Goal: Task Accomplishment & Management: Use online tool/utility

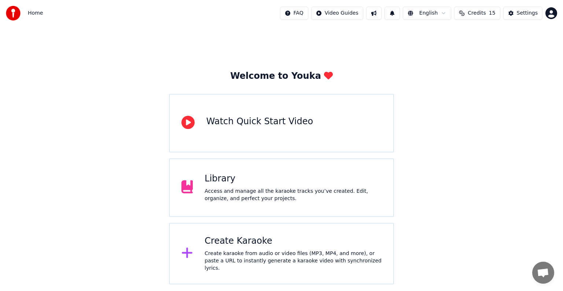
click at [250, 247] on div "Create Karaoke" at bounding box center [293, 242] width 177 height 12
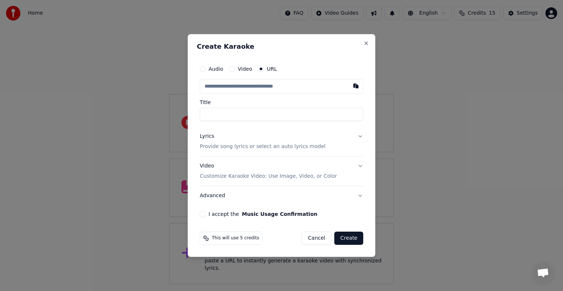
click at [270, 84] on input "text" at bounding box center [282, 86] width 164 height 15
type input "**********"
click at [220, 148] on p "Provide song lyrics or select an auto lyrics model" at bounding box center [263, 146] width 126 height 7
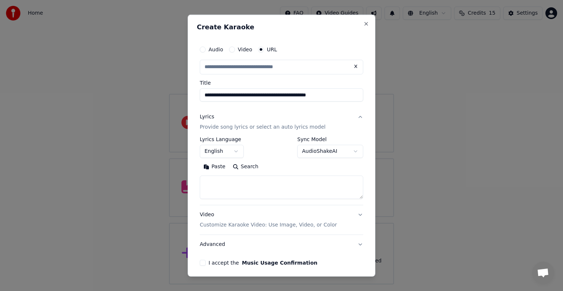
type input "**********"
click at [236, 178] on textarea at bounding box center [282, 187] width 164 height 23
paste textarea "**********"
type textarea "**********"
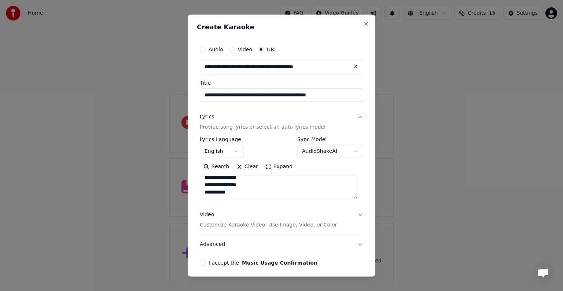
click at [219, 152] on button "English" at bounding box center [222, 151] width 44 height 13
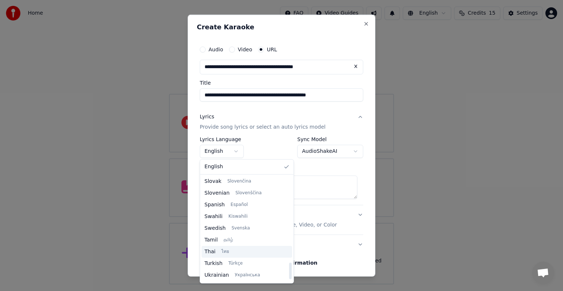
scroll to position [563, 0]
select select "**"
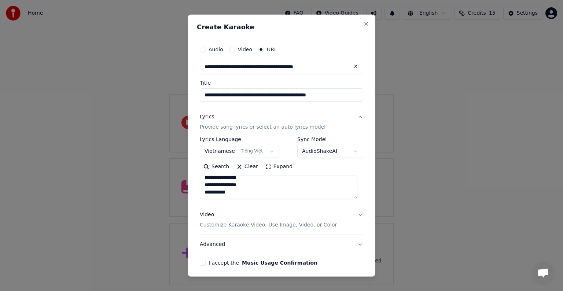
scroll to position [29, 0]
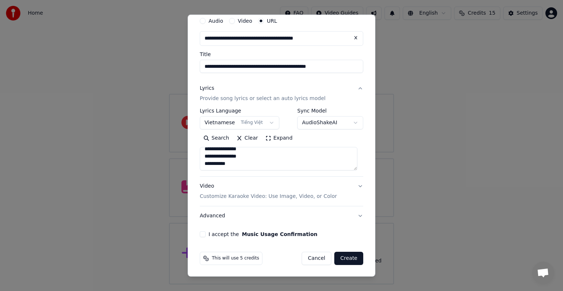
click at [203, 233] on button "I accept the Music Usage Confirmation" at bounding box center [203, 234] width 6 height 6
click at [339, 255] on button "Create" at bounding box center [349, 258] width 29 height 13
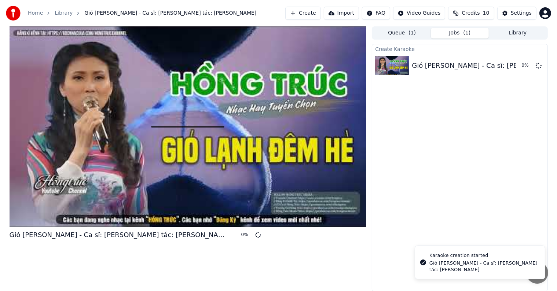
click at [136, 98] on div at bounding box center [188, 126] width 357 height 201
click at [117, 122] on div at bounding box center [188, 126] width 357 height 201
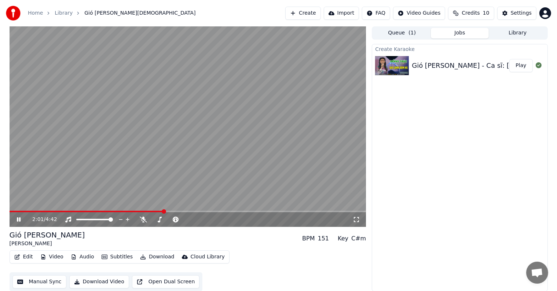
click at [183, 146] on video at bounding box center [188, 126] width 357 height 201
click at [54, 282] on button "Manual Sync" at bounding box center [39, 281] width 54 height 13
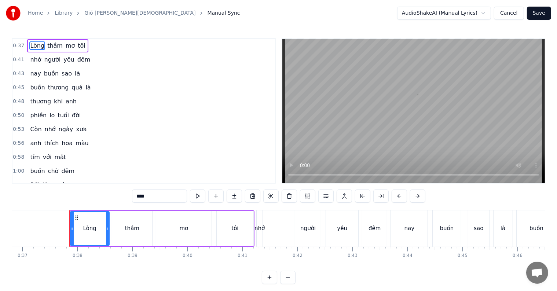
scroll to position [0, 2046]
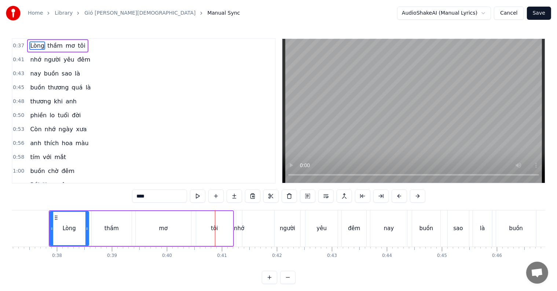
click at [239, 230] on div "nhớ" at bounding box center [239, 229] width 10 height 8
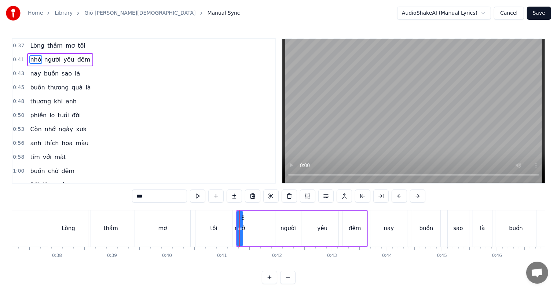
click at [226, 229] on div "tôi" at bounding box center [214, 229] width 37 height 36
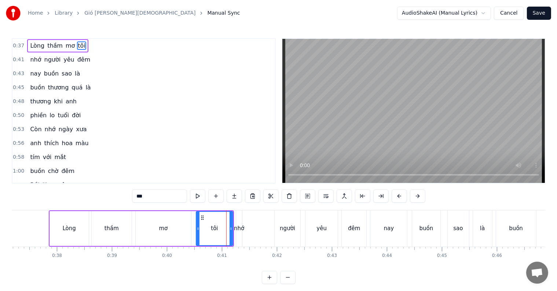
type input "***"
click at [245, 227] on div "nhớ người yêu đêm" at bounding box center [302, 229] width 132 height 36
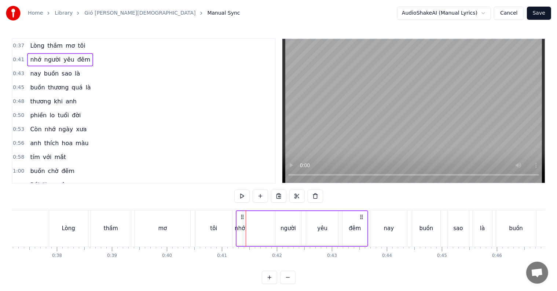
click at [241, 231] on div "nhớ" at bounding box center [240, 229] width 10 height 8
drag, startPoint x: 241, startPoint y: 230, endPoint x: 252, endPoint y: 230, distance: 11.0
click at [252, 230] on icon at bounding box center [252, 229] width 3 height 6
click at [144, 230] on div "mơ" at bounding box center [162, 229] width 55 height 36
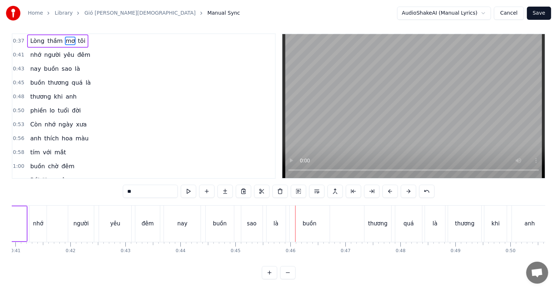
scroll to position [0, 2409]
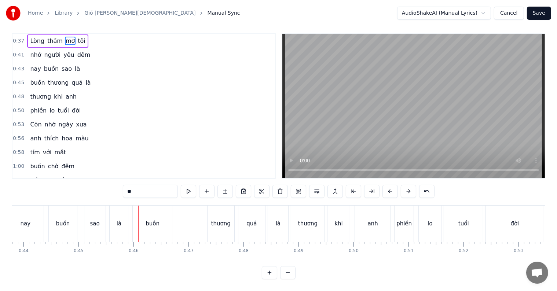
click at [147, 220] on div "buồn" at bounding box center [153, 224] width 14 height 8
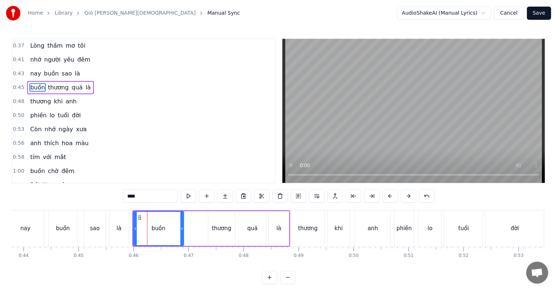
drag, startPoint x: 170, startPoint y: 227, endPoint x: 180, endPoint y: 228, distance: 10.3
click at [180, 228] on icon at bounding box center [181, 229] width 3 height 6
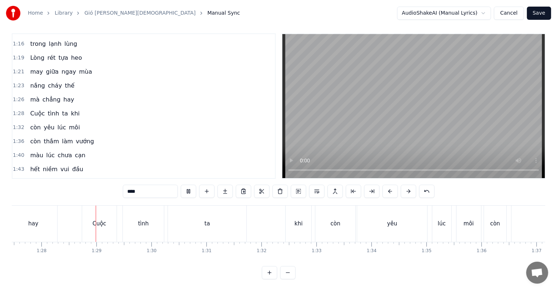
scroll to position [257, 0]
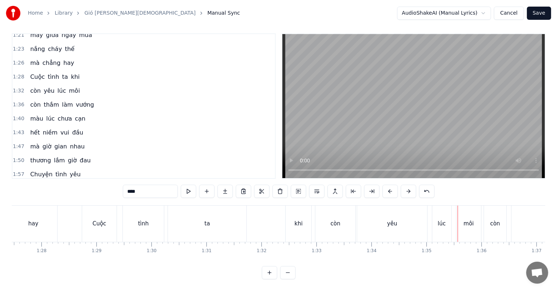
click at [210, 215] on div "ta" at bounding box center [207, 224] width 79 height 36
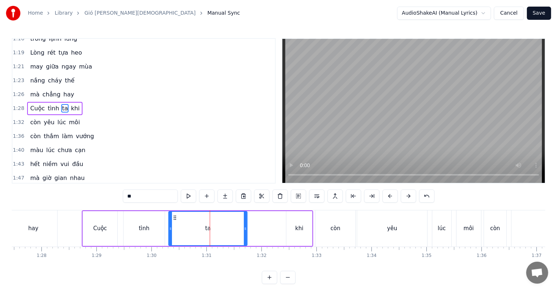
scroll to position [218, 0]
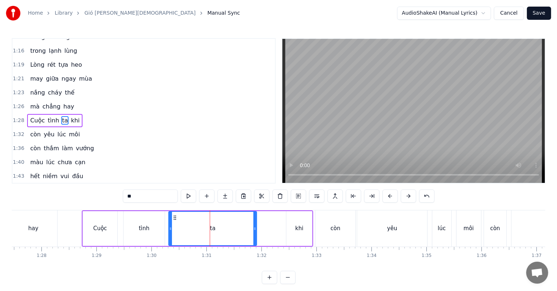
drag, startPoint x: 245, startPoint y: 230, endPoint x: 255, endPoint y: 229, distance: 9.6
click at [255, 229] on icon at bounding box center [254, 229] width 3 height 6
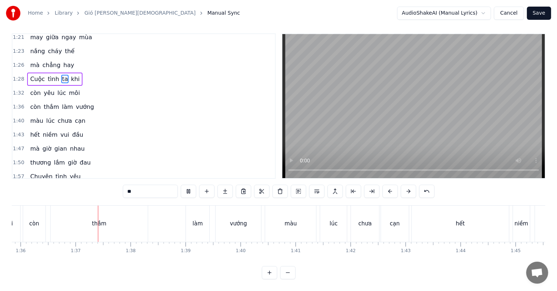
scroll to position [0, 5283]
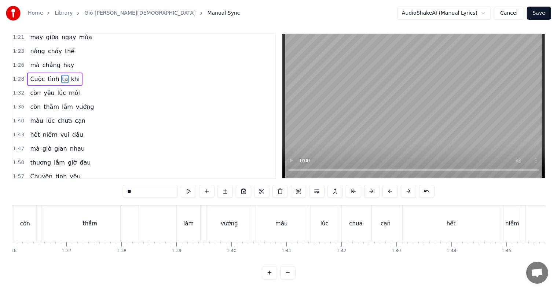
click at [78, 219] on div "thắm" at bounding box center [89, 224] width 97 height 36
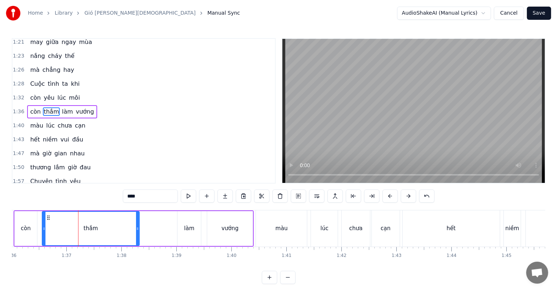
scroll to position [245, 0]
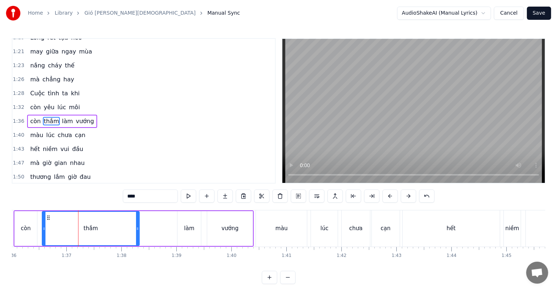
click at [197, 230] on div "làm" at bounding box center [189, 228] width 23 height 35
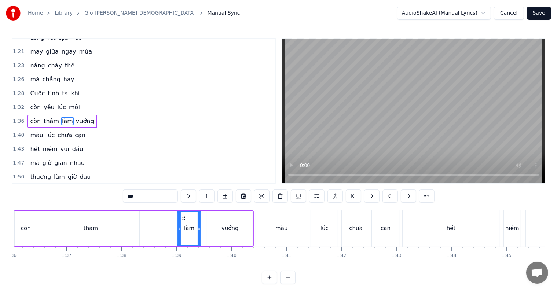
click at [124, 232] on div "thắm" at bounding box center [90, 228] width 97 height 35
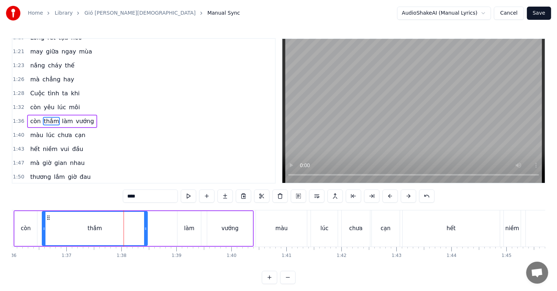
drag, startPoint x: 137, startPoint y: 227, endPoint x: 145, endPoint y: 227, distance: 8.1
click at [145, 228] on circle at bounding box center [145, 228] width 0 height 0
click at [180, 227] on div "làm" at bounding box center [189, 228] width 23 height 35
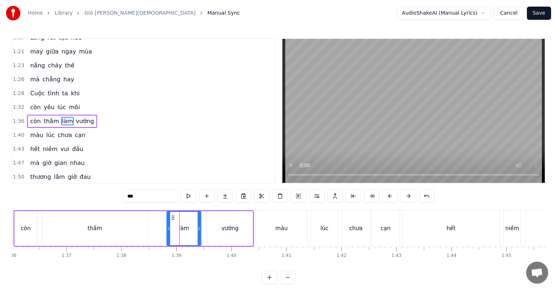
drag, startPoint x: 178, startPoint y: 228, endPoint x: 167, endPoint y: 227, distance: 10.6
click at [167, 227] on icon at bounding box center [168, 229] width 3 height 6
click at [27, 230] on div "còn" at bounding box center [26, 229] width 10 height 8
type input "***"
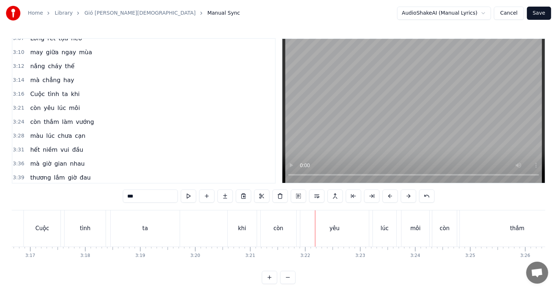
scroll to position [11, 0]
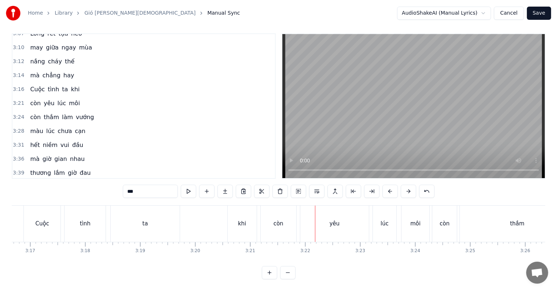
click at [145, 220] on div "ta" at bounding box center [145, 224] width 6 height 8
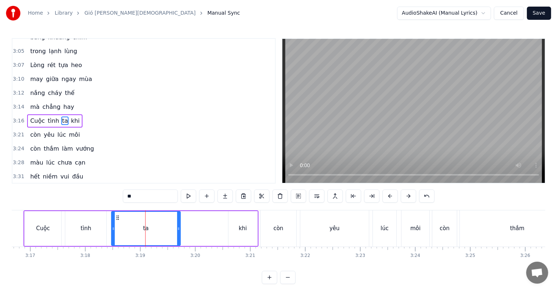
scroll to position [609, 0]
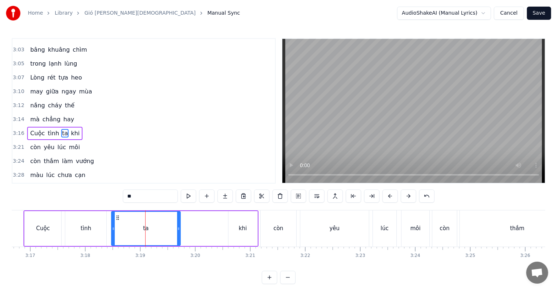
click at [247, 229] on div "khi" at bounding box center [243, 228] width 29 height 35
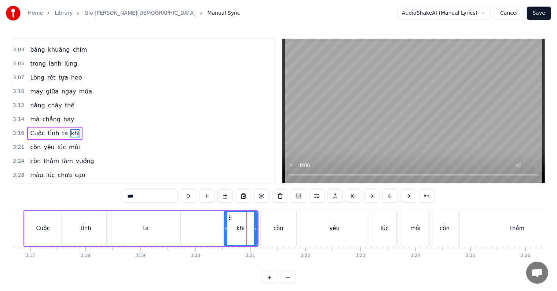
drag, startPoint x: 230, startPoint y: 231, endPoint x: 226, endPoint y: 231, distance: 4.4
click at [226, 231] on icon at bounding box center [226, 229] width 3 height 6
click at [170, 232] on div "ta" at bounding box center [146, 228] width 69 height 35
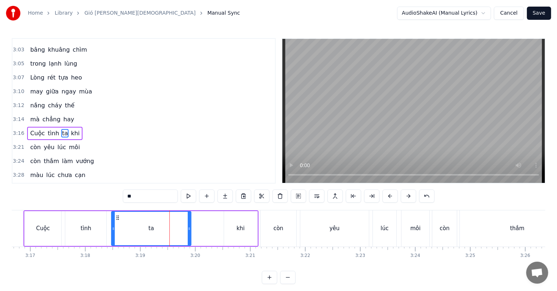
drag, startPoint x: 179, startPoint y: 229, endPoint x: 189, endPoint y: 229, distance: 10.6
click at [189, 229] on icon at bounding box center [189, 229] width 3 height 6
drag, startPoint x: 190, startPoint y: 230, endPoint x: 197, endPoint y: 230, distance: 7.7
click at [197, 230] on icon at bounding box center [197, 229] width 3 height 6
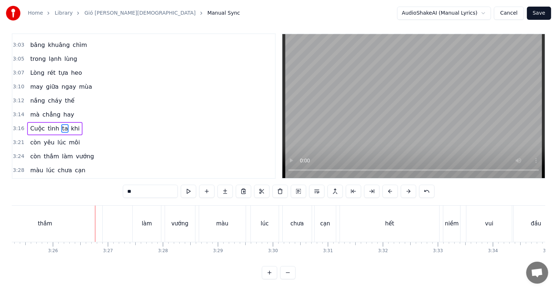
scroll to position [11, 0]
click at [52, 212] on div "thắm" at bounding box center [45, 224] width 115 height 36
type input "****"
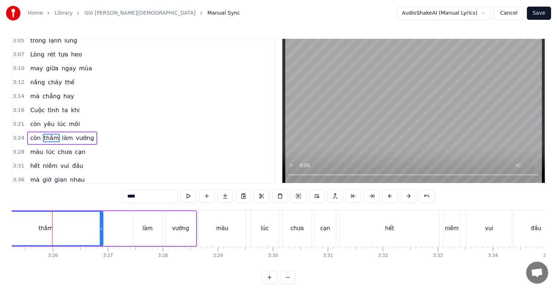
scroll to position [636, 0]
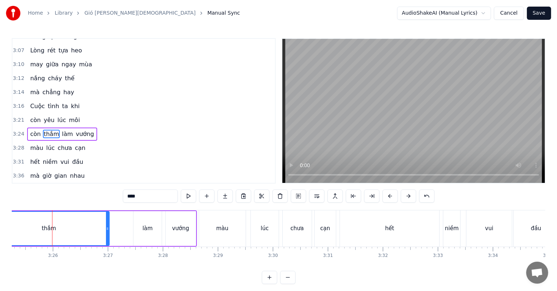
drag, startPoint x: 100, startPoint y: 226, endPoint x: 106, endPoint y: 226, distance: 6.2
click at [106, 226] on icon at bounding box center [107, 229] width 3 height 6
click at [132, 228] on div "còn thắm làm vướng" at bounding box center [78, 229] width 237 height 36
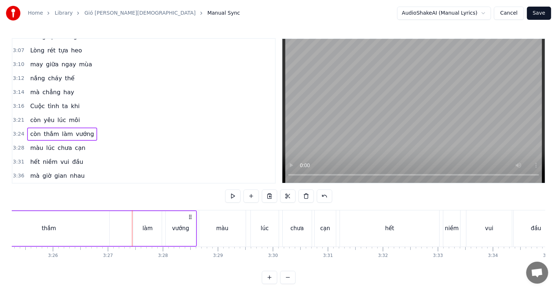
click at [143, 228] on div "làm" at bounding box center [148, 229] width 10 height 8
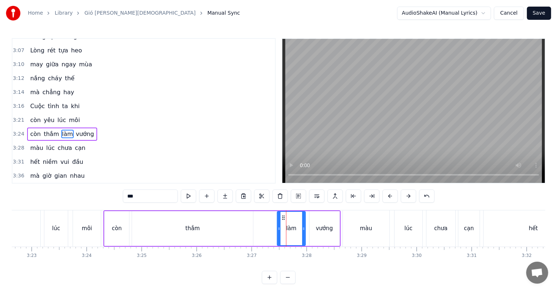
scroll to position [0, 11115]
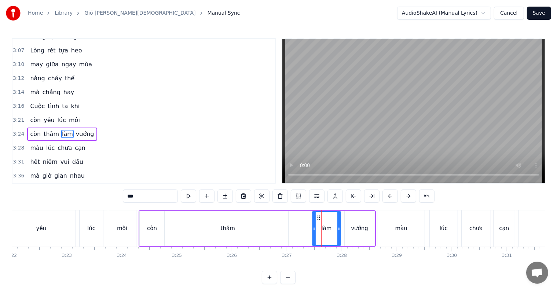
click at [32, 230] on div "yêu" at bounding box center [41, 229] width 69 height 36
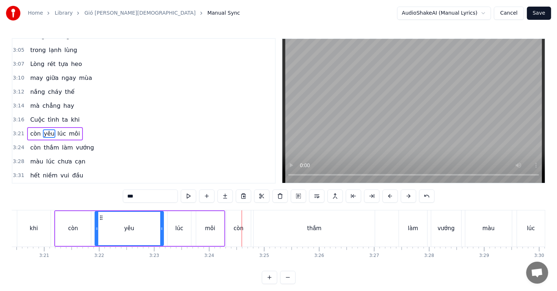
scroll to position [0, 10949]
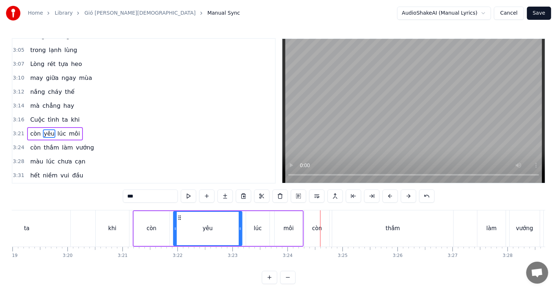
click at [41, 225] on div "ta" at bounding box center [26, 229] width 87 height 36
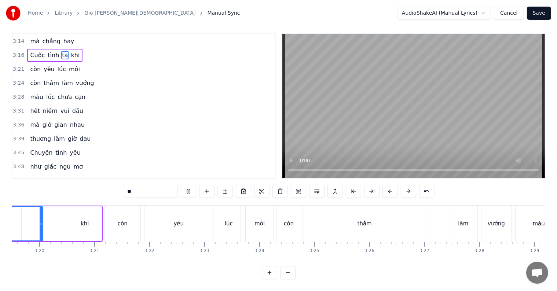
scroll to position [0, 10955]
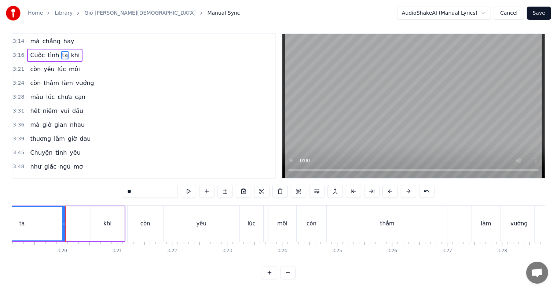
click at [35, 107] on span "hết" at bounding box center [34, 111] width 11 height 8
type input "***"
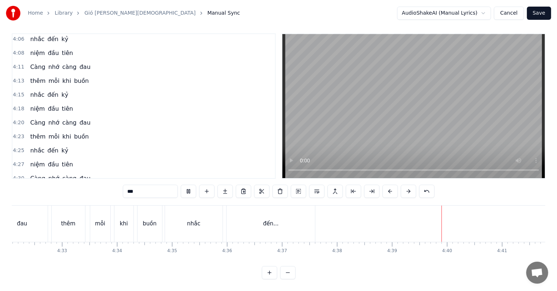
scroll to position [0, 14983]
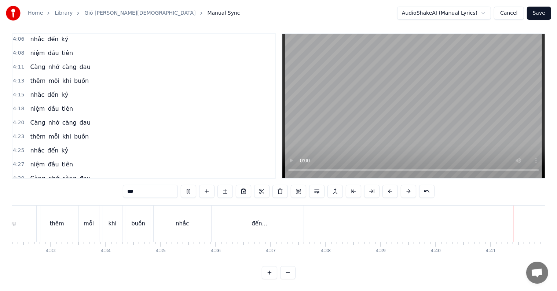
click at [541, 12] on button "Save" at bounding box center [539, 13] width 24 height 13
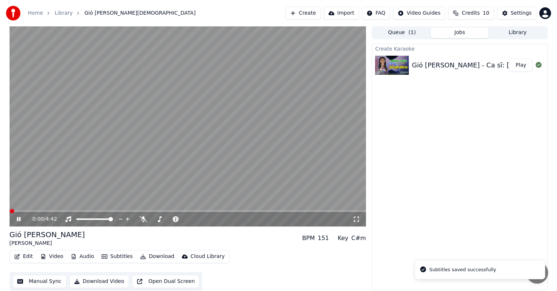
click at [519, 31] on button "Library" at bounding box center [518, 33] width 58 height 11
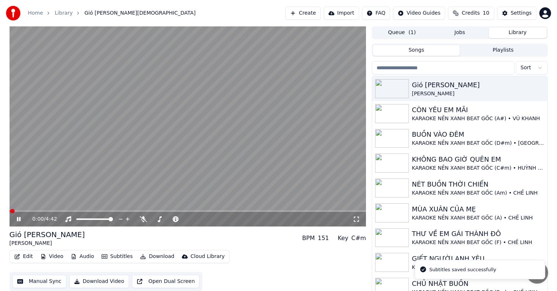
scroll to position [3, 0]
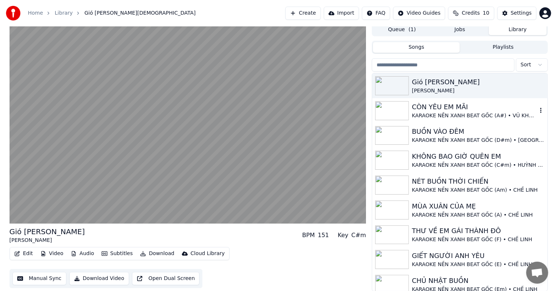
click at [449, 106] on div "CÒN YÊU EM MÃI" at bounding box center [474, 107] width 125 height 10
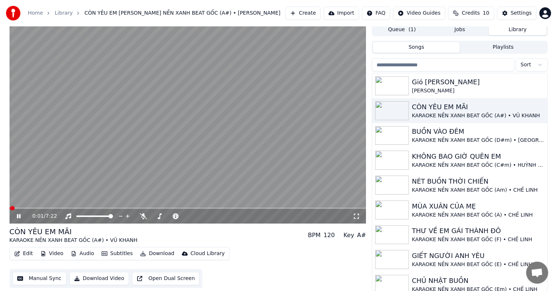
click at [27, 254] on button "Edit" at bounding box center [23, 254] width 25 height 10
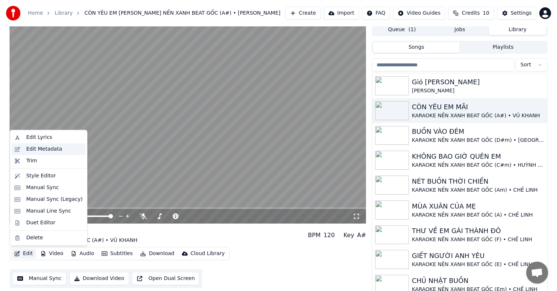
click at [49, 148] on div "Edit Metadata" at bounding box center [44, 149] width 36 height 7
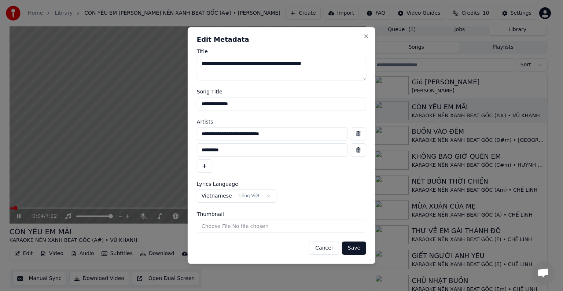
drag, startPoint x: 297, startPoint y: 135, endPoint x: 181, endPoint y: 135, distance: 116.3
click at [181, 135] on body "Home Library CÒN YÊU EM MÃI • KARAOKE NỀN XANH BEAT GỐC (A#) • VŨ KHANH Create …" at bounding box center [278, 142] width 557 height 291
click at [330, 248] on button "Cancel" at bounding box center [324, 248] width 30 height 13
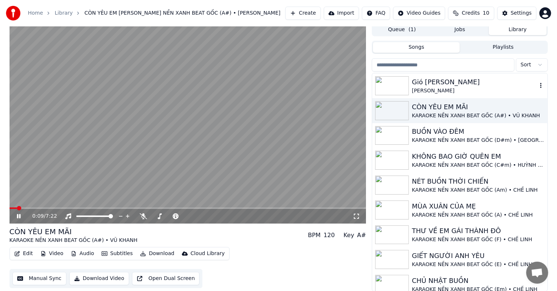
click at [457, 88] on div "[PERSON_NAME]" at bounding box center [474, 90] width 125 height 7
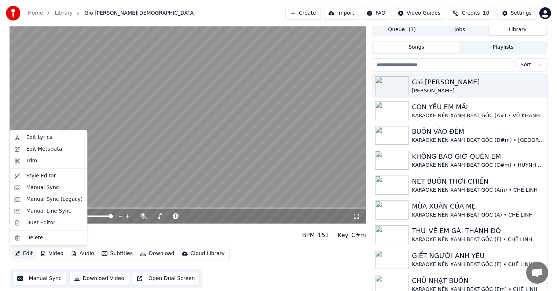
click at [25, 253] on button "Edit" at bounding box center [23, 254] width 25 height 10
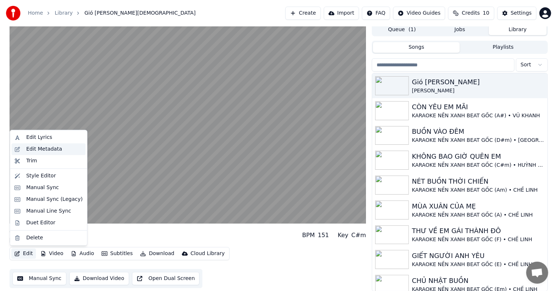
click at [49, 149] on div "Edit Metadata" at bounding box center [44, 149] width 36 height 7
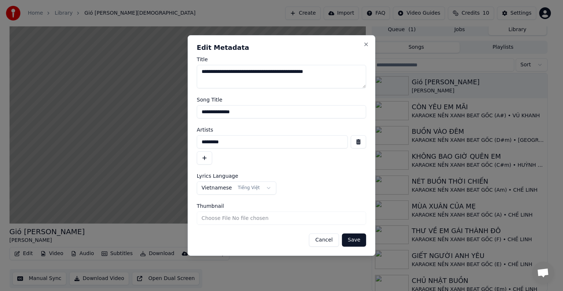
click at [226, 142] on input "*********" at bounding box center [272, 141] width 151 height 13
drag, startPoint x: 235, startPoint y: 143, endPoint x: 182, endPoint y: 143, distance: 52.8
click at [182, 143] on body "Home Library [GEOGRAPHIC_DATA] • Hồng Trúc Create Import FAQ Video Guides Credi…" at bounding box center [278, 142] width 557 height 291
paste input "**********"
click at [281, 142] on input "**********" at bounding box center [272, 141] width 151 height 13
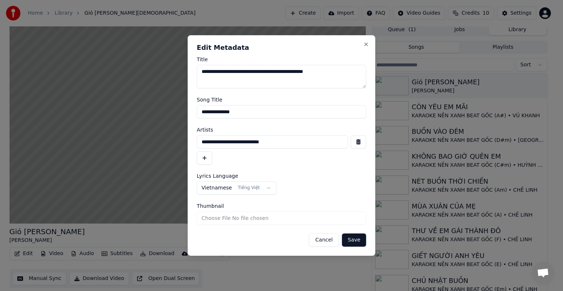
click at [284, 143] on input "**********" at bounding box center [272, 141] width 151 height 13
click at [296, 140] on input "**********" at bounding box center [272, 141] width 151 height 13
type input "**********"
click at [204, 160] on button "button" at bounding box center [204, 158] width 15 height 13
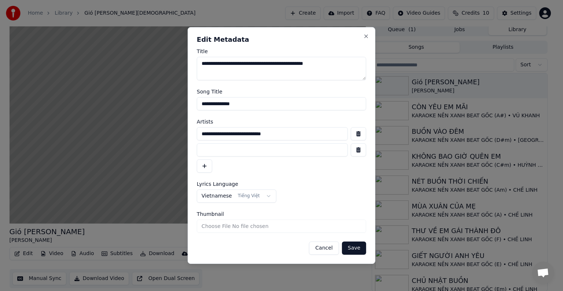
click at [219, 151] on input at bounding box center [272, 149] width 151 height 13
type input "*********"
drag, startPoint x: 252, startPoint y: 106, endPoint x: 181, endPoint y: 106, distance: 70.8
click at [181, 106] on body "Home Library [GEOGRAPHIC_DATA] • Hồng Trúc Create Import FAQ Video Guides Credi…" at bounding box center [278, 142] width 557 height 291
type input "**********"
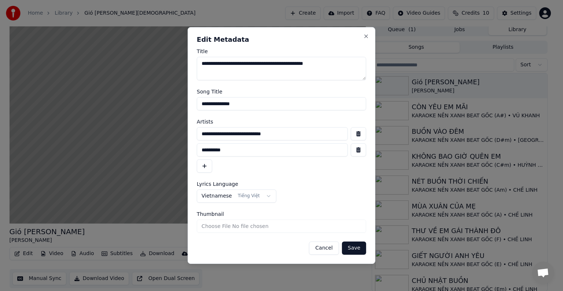
click at [354, 249] on button "Save" at bounding box center [354, 248] width 24 height 13
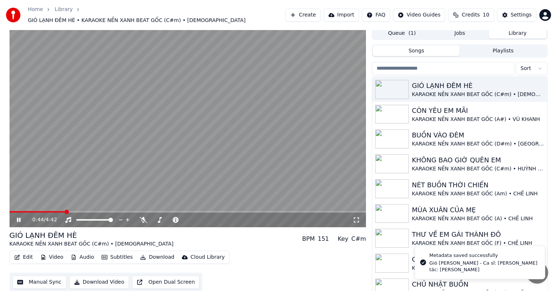
click at [15, 206] on video at bounding box center [188, 127] width 357 height 201
click at [15, 207] on video at bounding box center [188, 127] width 357 height 201
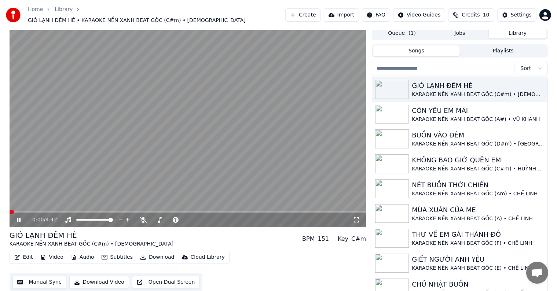
click at [10, 211] on span at bounding box center [12, 212] width 4 height 4
click at [49, 211] on span at bounding box center [188, 211] width 357 height 1
click at [108, 86] on video at bounding box center [188, 127] width 357 height 201
click at [521, 12] on div "Settings" at bounding box center [521, 14] width 21 height 7
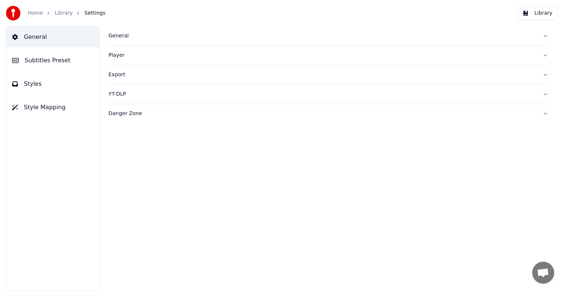
click at [54, 63] on span "Subtitles Preset" at bounding box center [48, 60] width 46 height 9
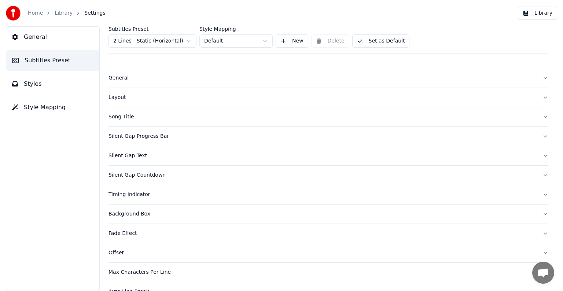
click at [120, 116] on div "Song Title" at bounding box center [323, 116] width 428 height 7
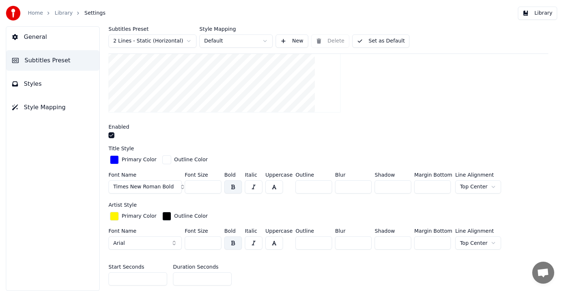
scroll to position [73, 0]
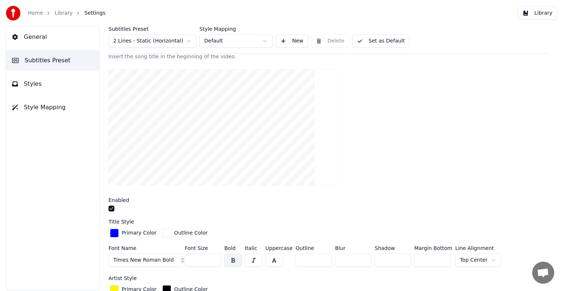
click at [113, 233] on div "button" at bounding box center [114, 233] width 9 height 9
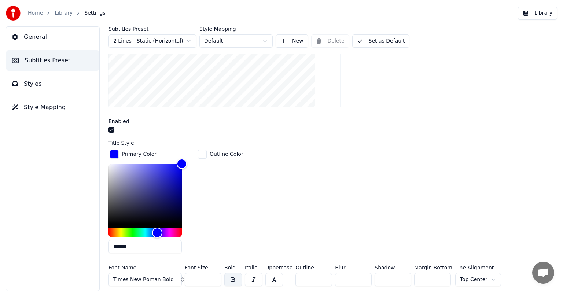
scroll to position [183, 0]
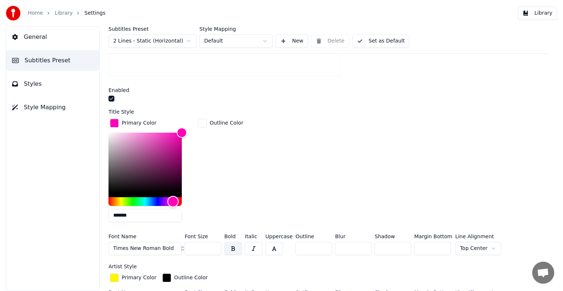
type input "*******"
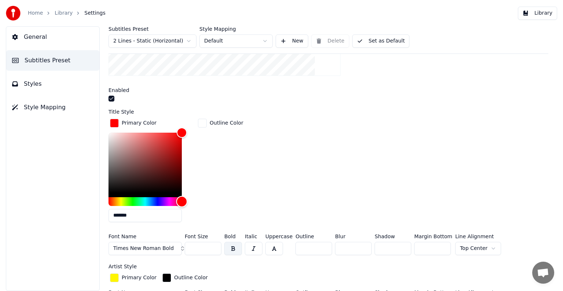
drag, startPoint x: 158, startPoint y: 199, endPoint x: 190, endPoint y: 205, distance: 32.6
click at [190, 205] on div "*******" at bounding box center [151, 179] width 85 height 92
drag, startPoint x: 184, startPoint y: 131, endPoint x: 204, endPoint y: 119, distance: 23.4
click at [204, 119] on div "Primary Color ******* Outline Color" at bounding box center [329, 172] width 440 height 111
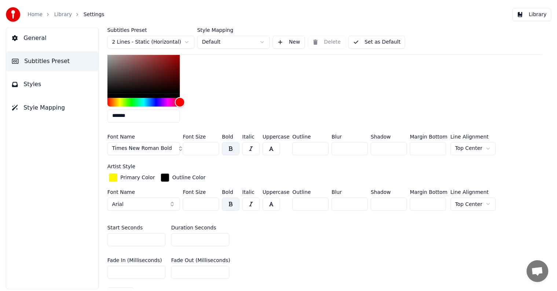
scroll to position [330, 0]
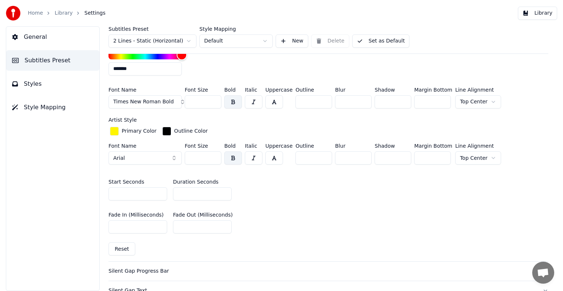
drag, startPoint x: 194, startPoint y: 190, endPoint x: 172, endPoint y: 190, distance: 21.7
click at [172, 190] on div "Start Seconds * Duration Seconds **" at bounding box center [329, 190] width 440 height 33
type input "**"
click at [542, 13] on button "Library" at bounding box center [537, 13] width 39 height 13
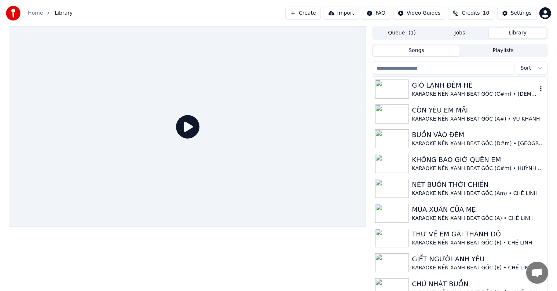
click at [453, 87] on div "GIÓ LẠNH ĐÊM HÈ" at bounding box center [474, 85] width 125 height 10
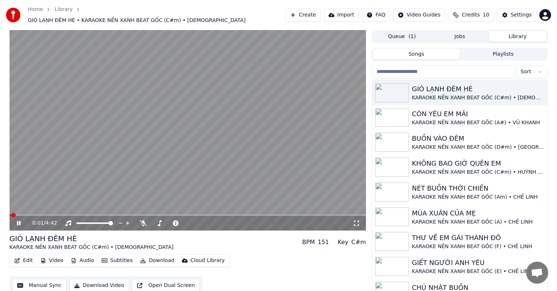
click at [25, 209] on video at bounding box center [188, 130] width 357 height 201
click at [40, 213] on span at bounding box center [41, 215] width 4 height 4
click at [18, 221] on icon at bounding box center [19, 223] width 4 height 5
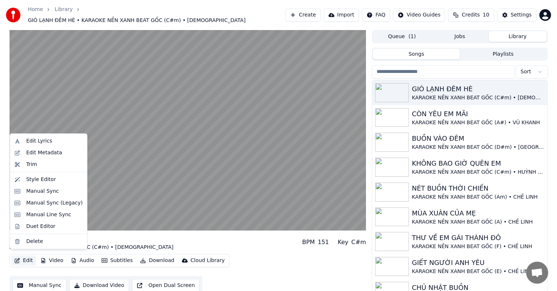
click at [27, 256] on button "Edit" at bounding box center [23, 261] width 25 height 10
click at [34, 241] on div "Delete" at bounding box center [34, 241] width 17 height 7
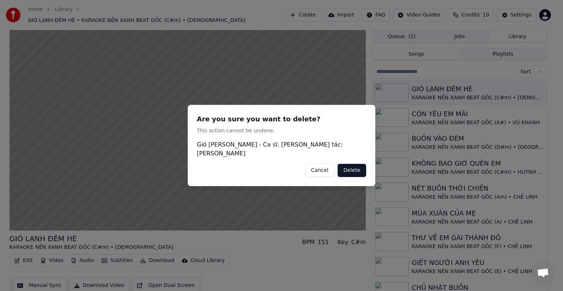
click at [324, 167] on button "Cancel" at bounding box center [320, 170] width 30 height 13
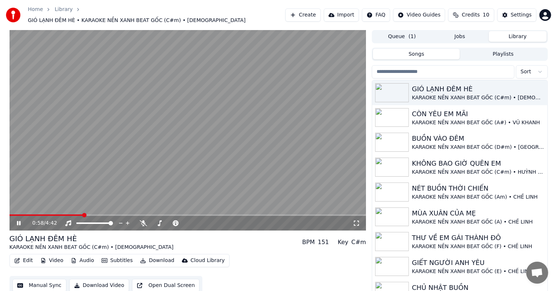
click at [29, 256] on button "Edit" at bounding box center [23, 261] width 25 height 10
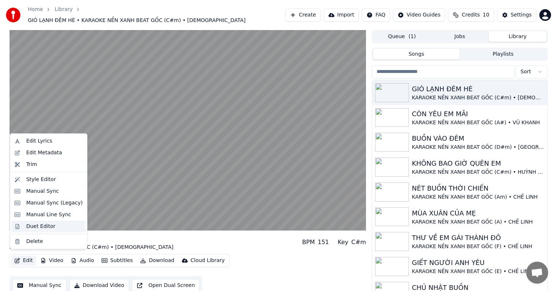
click at [33, 226] on div "Duet Editor" at bounding box center [40, 226] width 29 height 7
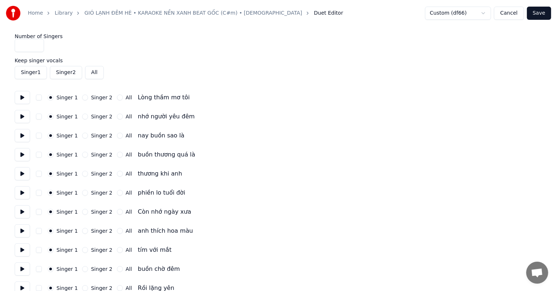
type input "*"
click at [37, 43] on input "*" at bounding box center [29, 45] width 29 height 13
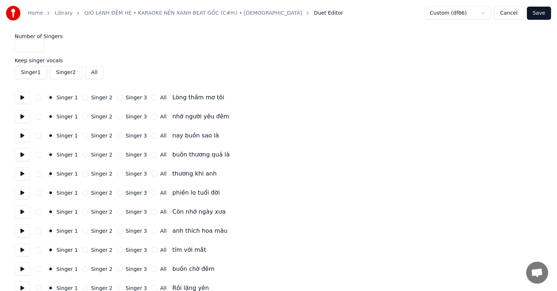
click at [117, 96] on button "Singer 3" at bounding box center [120, 98] width 6 height 6
click at [117, 114] on button "Singer 3" at bounding box center [120, 117] width 6 height 6
click at [117, 134] on button "Singer 3" at bounding box center [120, 136] width 6 height 6
drag, startPoint x: 113, startPoint y: 154, endPoint x: 113, endPoint y: 158, distance: 4.0
click at [117, 156] on button "Singer 3" at bounding box center [120, 155] width 6 height 6
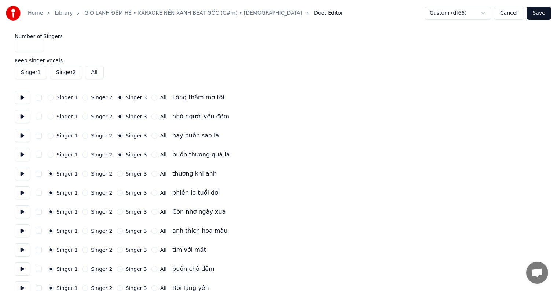
click at [114, 177] on div "Singer 1 Singer 2 Singer 3 All thương khi anh" at bounding box center [279, 173] width 528 height 13
drag, startPoint x: 116, startPoint y: 173, endPoint x: 116, endPoint y: 185, distance: 11.7
click at [117, 174] on button "Singer 3" at bounding box center [120, 174] width 6 height 6
click at [117, 194] on button "Singer 3" at bounding box center [120, 193] width 6 height 6
click at [117, 212] on button "Singer 3" at bounding box center [120, 212] width 6 height 6
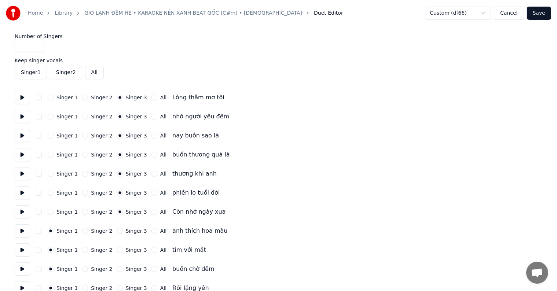
scroll to position [110, 0]
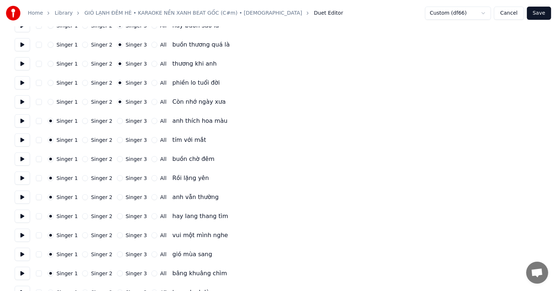
click at [132, 122] on label "Singer 3" at bounding box center [136, 120] width 21 height 5
click at [123, 122] on button "Singer 3" at bounding box center [120, 121] width 6 height 6
click at [128, 141] on label "Singer 3" at bounding box center [136, 140] width 21 height 5
click at [123, 141] on button "Singer 3" at bounding box center [120, 140] width 6 height 6
click at [128, 161] on label "Singer 3" at bounding box center [136, 159] width 21 height 5
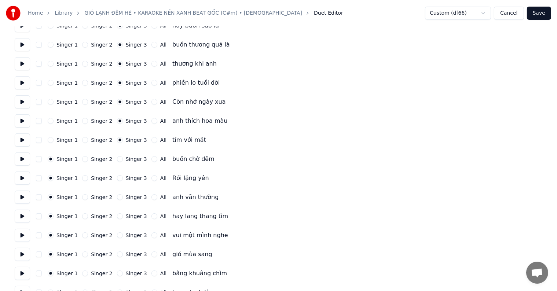
click at [123, 161] on button "Singer 3" at bounding box center [120, 159] width 6 height 6
click at [126, 180] on label "Singer 3" at bounding box center [136, 178] width 21 height 5
click at [123, 180] on button "Singer 3" at bounding box center [120, 178] width 6 height 6
click at [126, 197] on label "Singer 3" at bounding box center [136, 197] width 21 height 5
click at [123, 197] on button "Singer 3" at bounding box center [120, 197] width 6 height 6
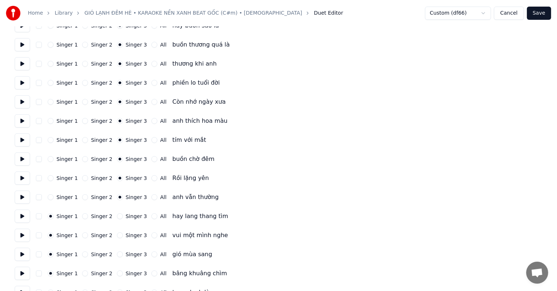
drag, startPoint x: 127, startPoint y: 218, endPoint x: 127, endPoint y: 190, distance: 27.5
click at [127, 218] on label "Singer 3" at bounding box center [136, 216] width 21 height 5
click at [123, 218] on button "Singer 3" at bounding box center [120, 216] width 6 height 6
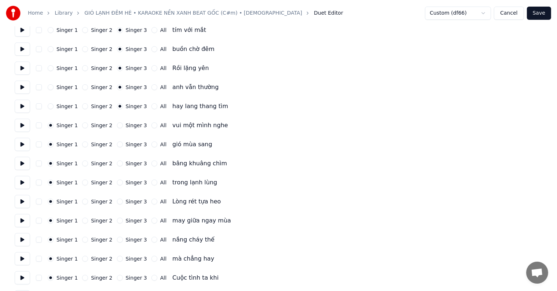
click at [127, 126] on label "Singer 3" at bounding box center [136, 125] width 21 height 5
click at [123, 126] on button "Singer 3" at bounding box center [120, 126] width 6 height 6
click at [126, 145] on label "Singer 3" at bounding box center [136, 144] width 21 height 5
click at [123, 145] on button "Singer 3" at bounding box center [120, 145] width 6 height 6
drag, startPoint x: 127, startPoint y: 164, endPoint x: 127, endPoint y: 171, distance: 6.2
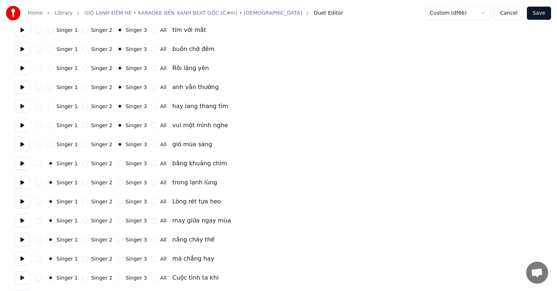
click at [127, 165] on label "Singer 3" at bounding box center [136, 163] width 21 height 5
click at [123, 165] on button "Singer 3" at bounding box center [120, 164] width 6 height 6
click at [127, 182] on label "Singer 3" at bounding box center [136, 182] width 21 height 5
click at [123, 182] on button "Singer 3" at bounding box center [120, 183] width 6 height 6
click at [127, 202] on label "Singer 3" at bounding box center [136, 201] width 21 height 5
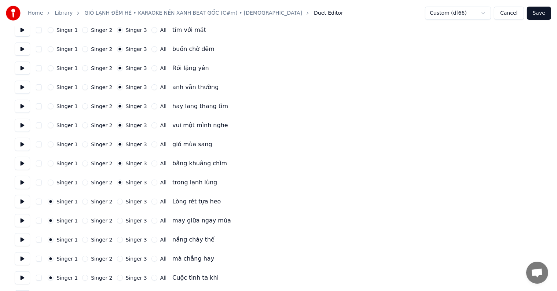
click at [123, 202] on button "Singer 3" at bounding box center [120, 202] width 6 height 6
click at [127, 220] on label "Singer 3" at bounding box center [136, 220] width 21 height 5
click at [123, 220] on button "Singer 3" at bounding box center [120, 221] width 6 height 6
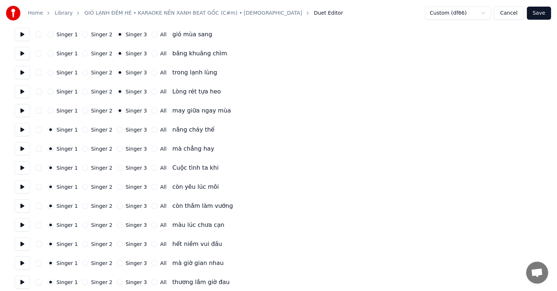
click at [128, 129] on label "Singer 3" at bounding box center [136, 129] width 21 height 5
click at [123, 129] on button "Singer 3" at bounding box center [120, 130] width 6 height 6
click at [126, 150] on label "Singer 3" at bounding box center [136, 148] width 21 height 5
click at [123, 150] on button "Singer 3" at bounding box center [120, 149] width 6 height 6
click at [128, 168] on label "Singer 3" at bounding box center [136, 167] width 21 height 5
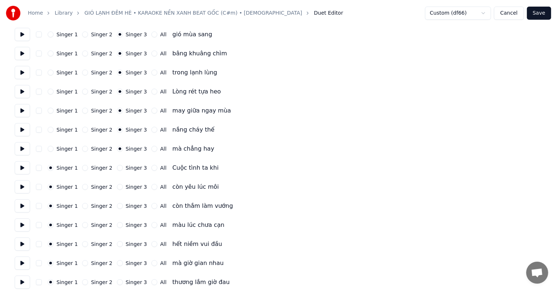
click at [123, 168] on button "Singer 3" at bounding box center [120, 168] width 6 height 6
click at [128, 190] on div "Singer 1 Singer 2 Singer 3 All còn yêu lúc môi" at bounding box center [279, 186] width 528 height 13
click at [126, 188] on label "Singer 3" at bounding box center [136, 187] width 21 height 5
click at [123, 188] on button "Singer 3" at bounding box center [120, 187] width 6 height 6
click at [126, 206] on label "Singer 3" at bounding box center [136, 206] width 21 height 5
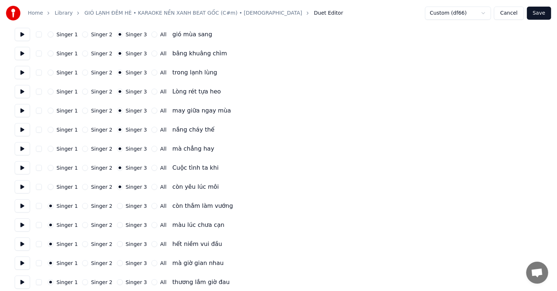
click at [123, 206] on button "Singer 3" at bounding box center [120, 206] width 6 height 6
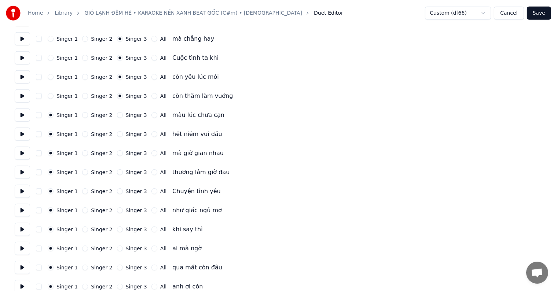
click at [131, 114] on label "Singer 3" at bounding box center [136, 115] width 21 height 5
click at [123, 114] on button "Singer 3" at bounding box center [120, 115] width 6 height 6
drag, startPoint x: 125, startPoint y: 133, endPoint x: 123, endPoint y: 146, distance: 13.5
click at [126, 134] on label "Singer 3" at bounding box center [136, 134] width 21 height 5
click at [123, 134] on button "Singer 3" at bounding box center [120, 134] width 6 height 6
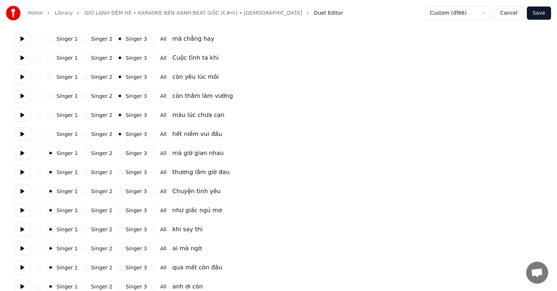
click at [122, 157] on div "Singer 1 Singer 2 Singer 3 All mà giờ gian nhau" at bounding box center [279, 153] width 528 height 13
click at [126, 151] on label "Singer 3" at bounding box center [136, 153] width 21 height 5
click at [123, 151] on button "Singer 3" at bounding box center [120, 153] width 6 height 6
click at [126, 174] on label "Singer 3" at bounding box center [136, 172] width 21 height 5
click at [123, 174] on button "Singer 3" at bounding box center [120, 172] width 6 height 6
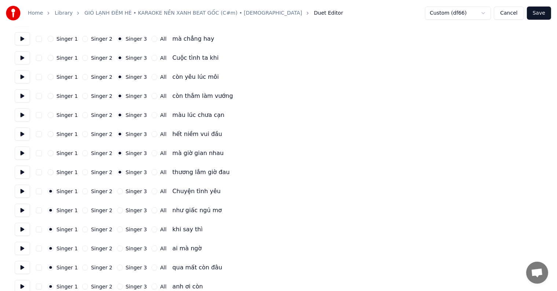
click at [126, 189] on label "Singer 3" at bounding box center [136, 191] width 21 height 5
click at [123, 189] on button "Singer 3" at bounding box center [120, 192] width 6 height 6
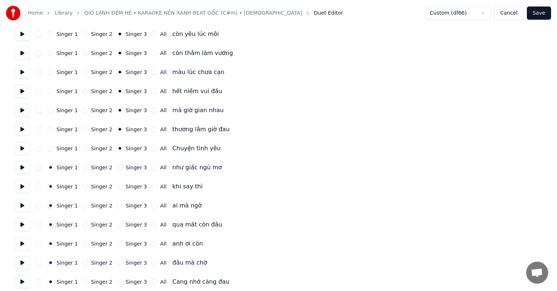
scroll to position [550, 0]
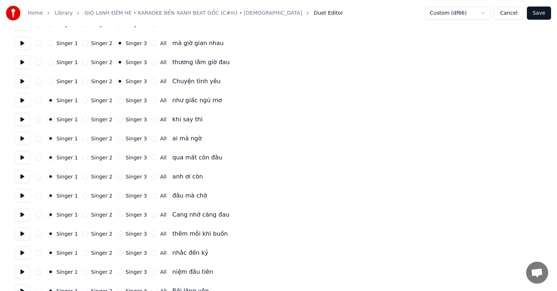
click at [131, 98] on label "Singer 3" at bounding box center [136, 100] width 21 height 5
click at [123, 98] on button "Singer 3" at bounding box center [120, 101] width 6 height 6
click at [129, 119] on label "Singer 3" at bounding box center [136, 119] width 21 height 5
click at [123, 119] on button "Singer 3" at bounding box center [120, 120] width 6 height 6
click at [127, 141] on label "Singer 3" at bounding box center [136, 138] width 21 height 5
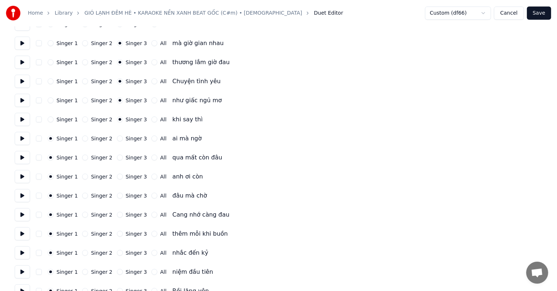
click at [123, 141] on button "Singer 3" at bounding box center [120, 139] width 6 height 6
drag, startPoint x: 126, startPoint y: 158, endPoint x: 126, endPoint y: 163, distance: 4.8
click at [126, 159] on label "Singer 3" at bounding box center [136, 157] width 21 height 5
click at [123, 159] on button "Singer 3" at bounding box center [120, 158] width 6 height 6
click at [126, 179] on label "Singer 3" at bounding box center [136, 176] width 21 height 5
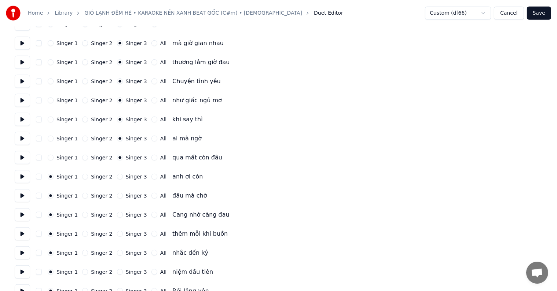
click at [123, 179] on button "Singer 3" at bounding box center [120, 177] width 6 height 6
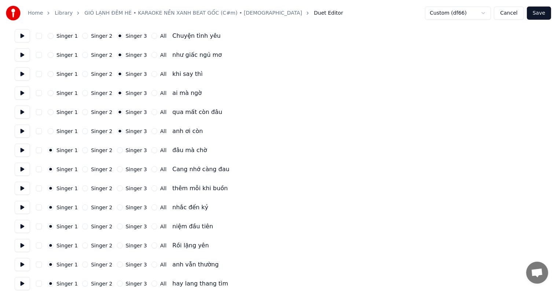
scroll to position [624, 0]
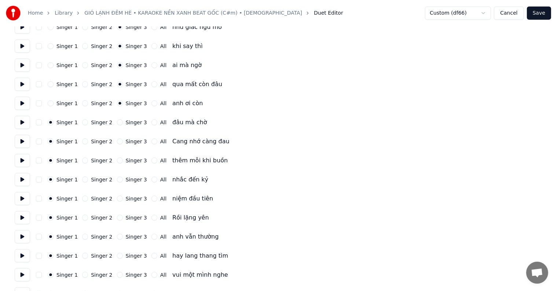
click at [126, 123] on label "Singer 3" at bounding box center [136, 122] width 21 height 5
click at [123, 123] on button "Singer 3" at bounding box center [120, 123] width 6 height 6
click at [126, 140] on label "Singer 3" at bounding box center [136, 141] width 21 height 5
click at [123, 140] on button "Singer 3" at bounding box center [120, 142] width 6 height 6
click at [127, 159] on label "Singer 3" at bounding box center [136, 160] width 21 height 5
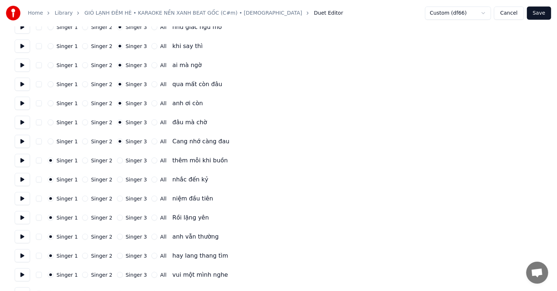
click at [123, 159] on button "Singer 3" at bounding box center [120, 161] width 6 height 6
click at [127, 181] on label "Singer 3" at bounding box center [136, 179] width 21 height 5
click at [123, 181] on button "Singer 3" at bounding box center [120, 180] width 6 height 6
click at [127, 200] on label "Singer 3" at bounding box center [136, 198] width 21 height 5
click at [123, 200] on button "Singer 3" at bounding box center [120, 199] width 6 height 6
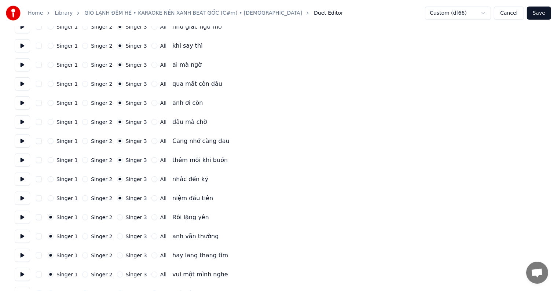
scroll to position [697, 0]
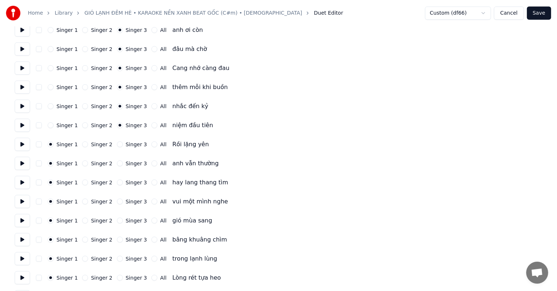
click at [127, 143] on label "Singer 3" at bounding box center [136, 144] width 21 height 5
click at [123, 143] on button "Singer 3" at bounding box center [120, 145] width 6 height 6
click at [127, 162] on label "Singer 3" at bounding box center [136, 163] width 21 height 5
click at [123, 162] on button "Singer 3" at bounding box center [120, 164] width 6 height 6
click at [127, 183] on label "Singer 3" at bounding box center [136, 182] width 21 height 5
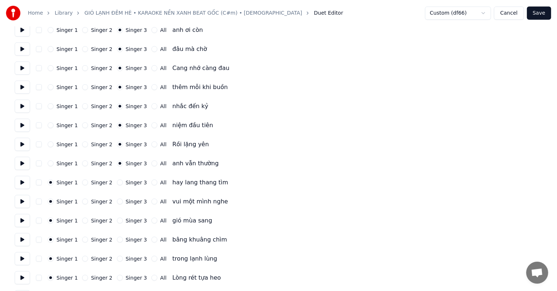
click at [123, 183] on button "Singer 3" at bounding box center [120, 183] width 6 height 6
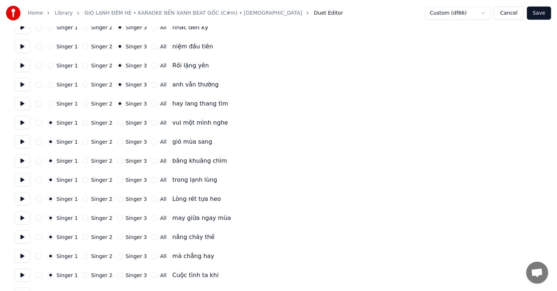
scroll to position [807, 0]
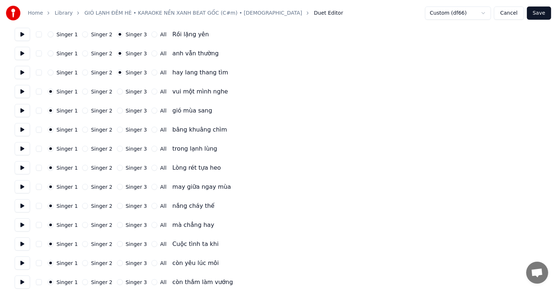
click at [129, 88] on div "Singer 1 Singer 2 Singer 3 All vui một mình nghe" at bounding box center [279, 91] width 528 height 13
click at [128, 91] on label "Singer 3" at bounding box center [136, 91] width 21 height 5
click at [123, 91] on button "Singer 3" at bounding box center [120, 92] width 6 height 6
drag, startPoint x: 130, startPoint y: 105, endPoint x: 130, endPoint y: 114, distance: 8.4
click at [130, 106] on div "Singer 1 Singer 2 Singer 3 All gió mùa sang" at bounding box center [279, 110] width 528 height 13
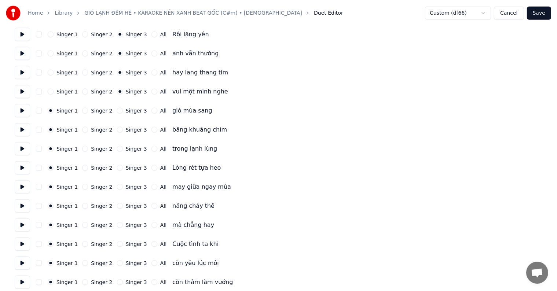
click at [129, 108] on label "Singer 3" at bounding box center [136, 110] width 21 height 5
click at [123, 108] on button "Singer 3" at bounding box center [120, 111] width 6 height 6
drag, startPoint x: 126, startPoint y: 125, endPoint x: 126, endPoint y: 129, distance: 4.8
click at [126, 126] on div "Singer 1 Singer 2 Singer 3 All bâng khuâng chìm" at bounding box center [279, 129] width 528 height 13
click at [126, 131] on label "Singer 3" at bounding box center [136, 129] width 21 height 5
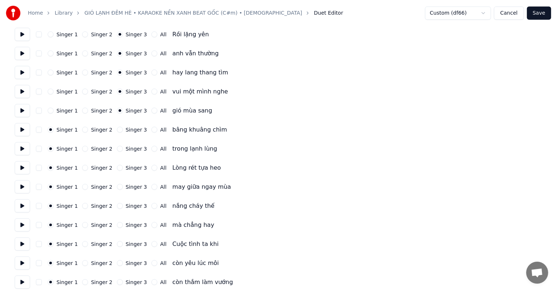
click at [123, 131] on button "Singer 3" at bounding box center [120, 130] width 6 height 6
click at [126, 148] on label "Singer 3" at bounding box center [136, 148] width 21 height 5
click at [123, 148] on button "Singer 3" at bounding box center [120, 149] width 6 height 6
click at [126, 168] on label "Singer 3" at bounding box center [136, 167] width 21 height 5
click at [123, 168] on button "Singer 3" at bounding box center [120, 168] width 6 height 6
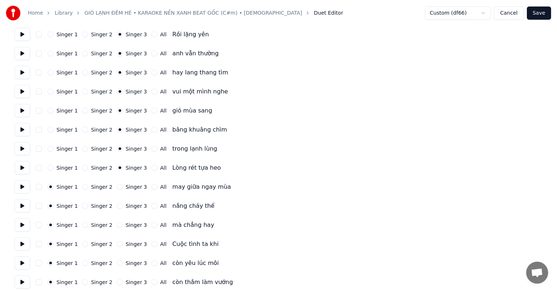
drag, startPoint x: 126, startPoint y: 185, endPoint x: 126, endPoint y: 191, distance: 6.2
click at [126, 186] on label "Singer 3" at bounding box center [136, 187] width 21 height 5
click at [123, 186] on button "Singer 3" at bounding box center [120, 187] width 6 height 6
click at [126, 208] on label "Singer 3" at bounding box center [136, 206] width 21 height 5
click at [123, 208] on button "Singer 3" at bounding box center [120, 206] width 6 height 6
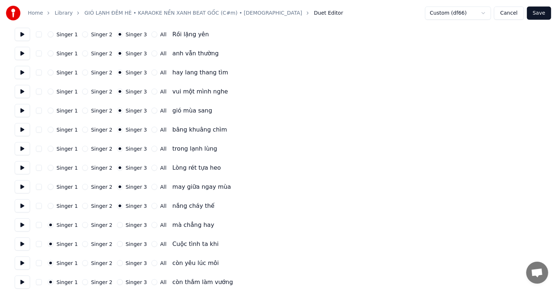
scroll to position [880, 0]
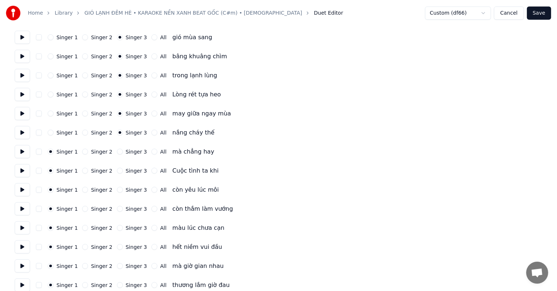
click at [128, 150] on label "Singer 3" at bounding box center [136, 151] width 21 height 5
click at [123, 150] on button "Singer 3" at bounding box center [120, 152] width 6 height 6
click at [127, 174] on label "Singer 3" at bounding box center [136, 170] width 21 height 5
click at [123, 174] on button "Singer 3" at bounding box center [120, 171] width 6 height 6
click at [126, 190] on label "Singer 3" at bounding box center [136, 189] width 21 height 5
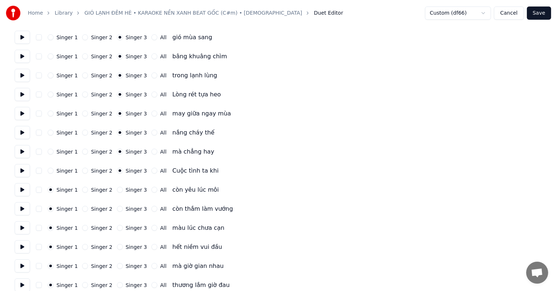
click at [123, 190] on button "Singer 3" at bounding box center [120, 190] width 6 height 6
drag, startPoint x: 124, startPoint y: 208, endPoint x: 124, endPoint y: 172, distance: 36.7
click at [126, 207] on label "Singer 3" at bounding box center [136, 209] width 21 height 5
click at [123, 207] on button "Singer 3" at bounding box center [120, 209] width 6 height 6
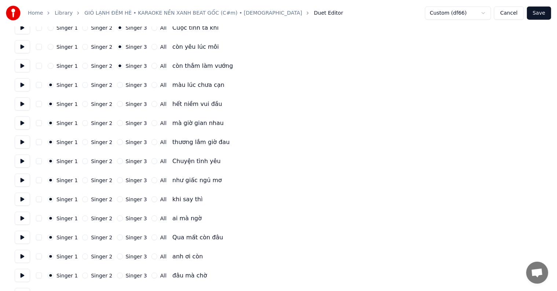
scroll to position [1027, 0]
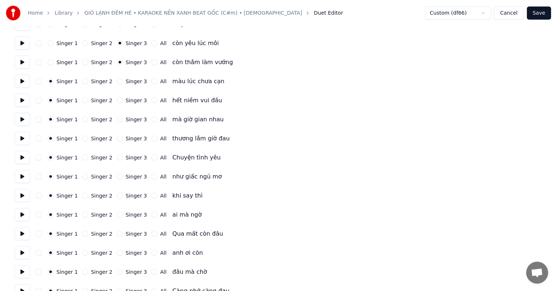
click at [128, 79] on label "Singer 3" at bounding box center [136, 81] width 21 height 5
click at [123, 79] on button "Singer 3" at bounding box center [120, 82] width 6 height 6
click at [128, 101] on label "Singer 3" at bounding box center [136, 100] width 21 height 5
click at [123, 101] on button "Singer 3" at bounding box center [120, 101] width 6 height 6
click at [127, 120] on label "Singer 3" at bounding box center [136, 119] width 21 height 5
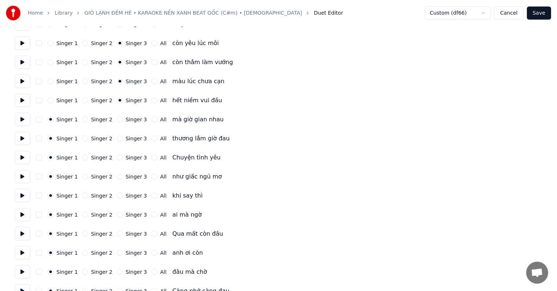
click at [123, 120] on button "Singer 3" at bounding box center [120, 120] width 6 height 6
click at [126, 137] on label "Singer 3" at bounding box center [136, 138] width 21 height 5
click at [123, 137] on button "Singer 3" at bounding box center [120, 139] width 6 height 6
click at [125, 162] on div "Singer 1 Singer 2 Singer 3 All Chuyện tình yêu" at bounding box center [279, 157] width 528 height 13
click at [126, 157] on label "Singer 3" at bounding box center [136, 157] width 21 height 5
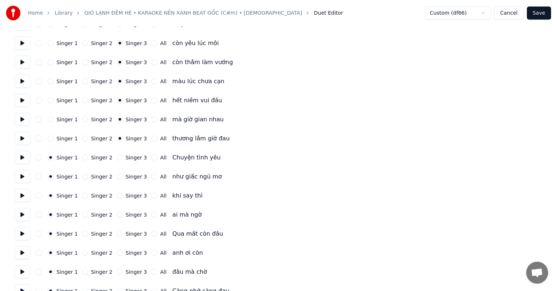
click at [123, 157] on button "Singer 3" at bounding box center [120, 158] width 6 height 6
click at [126, 176] on label "Singer 3" at bounding box center [136, 176] width 21 height 5
click at [123, 176] on button "Singer 3" at bounding box center [120, 177] width 6 height 6
drag, startPoint x: 124, startPoint y: 195, endPoint x: 124, endPoint y: 152, distance: 43.7
click at [126, 196] on label "Singer 3" at bounding box center [136, 195] width 21 height 5
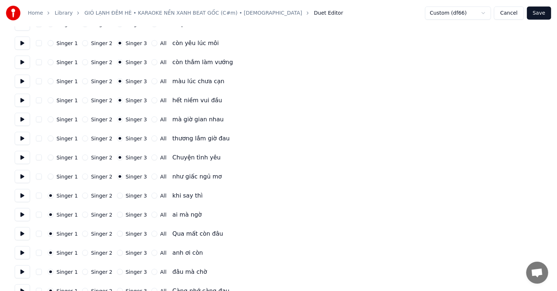
click at [123, 196] on button "Singer 3" at bounding box center [120, 196] width 6 height 6
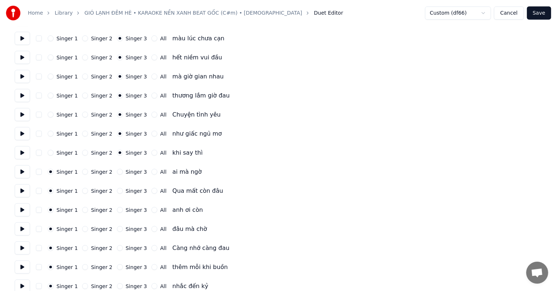
scroll to position [1101, 0]
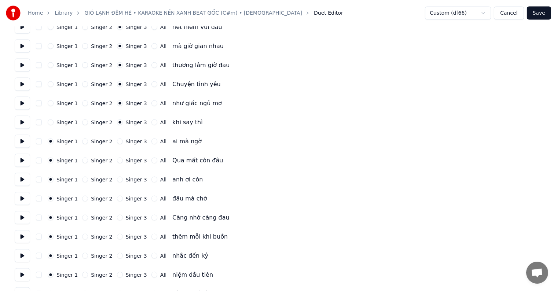
click at [126, 141] on label "Singer 3" at bounding box center [136, 141] width 21 height 5
click at [123, 141] on button "Singer 3" at bounding box center [120, 142] width 6 height 6
click at [128, 163] on label "Singer 3" at bounding box center [136, 160] width 21 height 5
click at [123, 163] on button "Singer 3" at bounding box center [120, 161] width 6 height 6
click at [126, 178] on label "Singer 3" at bounding box center [136, 179] width 21 height 5
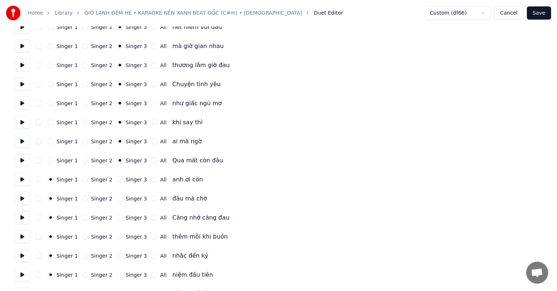
click at [123, 178] on button "Singer 3" at bounding box center [120, 180] width 6 height 6
click at [126, 198] on label "Singer 3" at bounding box center [136, 198] width 21 height 5
click at [123, 198] on button "Singer 3" at bounding box center [120, 199] width 6 height 6
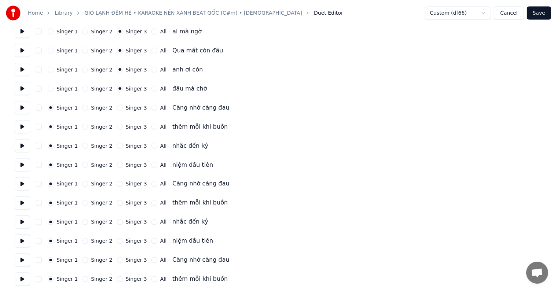
click at [126, 108] on label "Singer 3" at bounding box center [136, 107] width 21 height 5
click at [123, 108] on button "Singer 3" at bounding box center [120, 108] width 6 height 6
click at [127, 125] on label "Singer 3" at bounding box center [136, 126] width 21 height 5
click at [123, 125] on button "Singer 3" at bounding box center [120, 127] width 6 height 6
click at [128, 145] on label "Singer 3" at bounding box center [136, 145] width 21 height 5
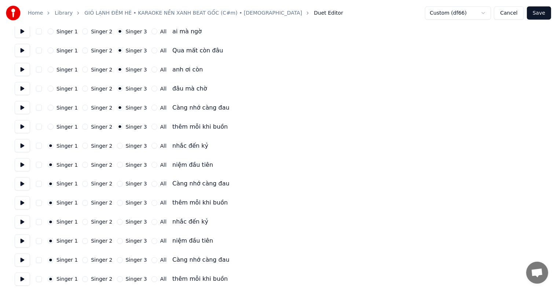
click at [123, 145] on button "Singer 3" at bounding box center [120, 146] width 6 height 6
click at [128, 164] on label "Singer 3" at bounding box center [136, 165] width 21 height 5
click at [123, 164] on button "Singer 3" at bounding box center [120, 165] width 6 height 6
click at [128, 182] on label "Singer 3" at bounding box center [136, 184] width 21 height 5
click at [123, 181] on button "Singer 3" at bounding box center [120, 184] width 6 height 6
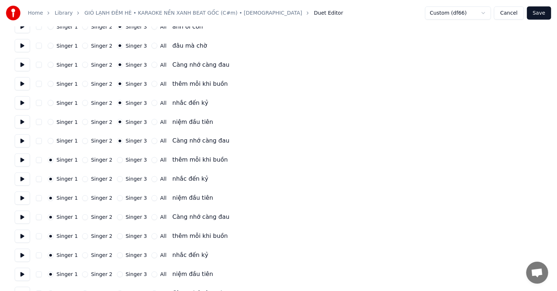
scroll to position [1284, 0]
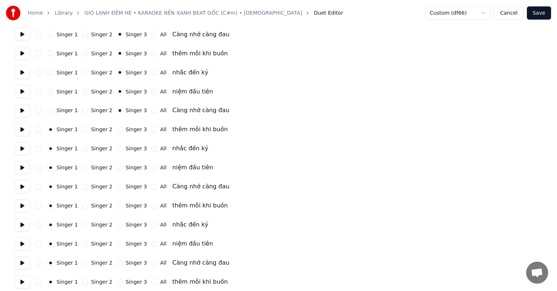
click at [129, 128] on label "Singer 3" at bounding box center [136, 129] width 21 height 5
click at [123, 128] on button "Singer 3" at bounding box center [120, 130] width 6 height 6
click at [129, 147] on label "Singer 3" at bounding box center [136, 148] width 21 height 5
click at [123, 147] on button "Singer 3" at bounding box center [120, 149] width 6 height 6
click at [126, 172] on div "Singer 1 Singer 2 Singer 3 All niệm đầu tiên" at bounding box center [279, 167] width 528 height 13
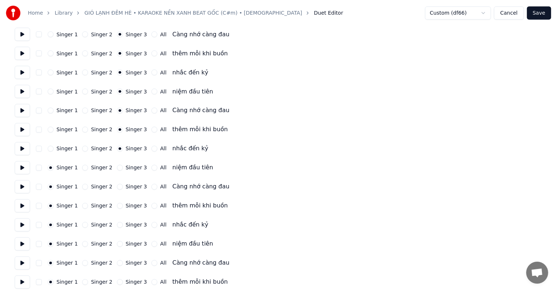
click at [126, 166] on label "Singer 3" at bounding box center [136, 167] width 21 height 5
click at [123, 166] on button "Singer 3" at bounding box center [120, 168] width 6 height 6
drag, startPoint x: 125, startPoint y: 189, endPoint x: 126, endPoint y: 156, distance: 32.3
click at [126, 187] on label "Singer 3" at bounding box center [136, 187] width 21 height 5
click at [123, 187] on button "Singer 3" at bounding box center [120, 187] width 6 height 6
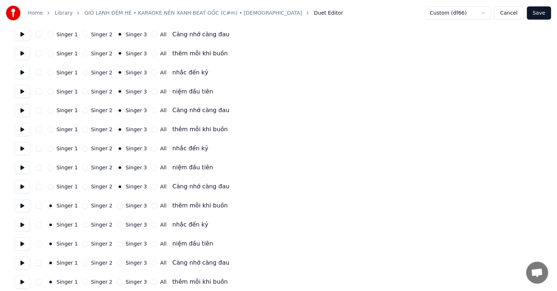
scroll to position [1308, 0]
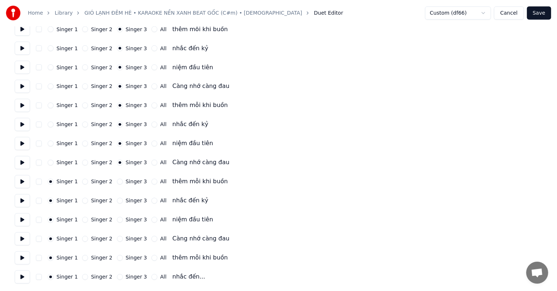
click at [126, 182] on label "Singer 3" at bounding box center [136, 181] width 21 height 5
click at [123, 182] on button "Singer 3" at bounding box center [120, 182] width 6 height 6
click at [128, 201] on label "Singer 3" at bounding box center [136, 200] width 21 height 5
click at [123, 201] on button "Singer 3" at bounding box center [120, 201] width 6 height 6
click at [129, 222] on label "Singer 3" at bounding box center [136, 220] width 21 height 5
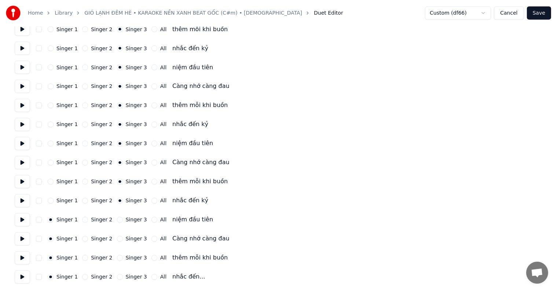
click at [123, 222] on button "Singer 3" at bounding box center [120, 220] width 6 height 6
click at [128, 240] on label "Singer 3" at bounding box center [136, 239] width 21 height 5
click at [123, 240] on button "Singer 3" at bounding box center [120, 239] width 6 height 6
click at [126, 256] on label "Singer 3" at bounding box center [136, 258] width 21 height 5
click at [123, 255] on button "Singer 3" at bounding box center [120, 258] width 6 height 6
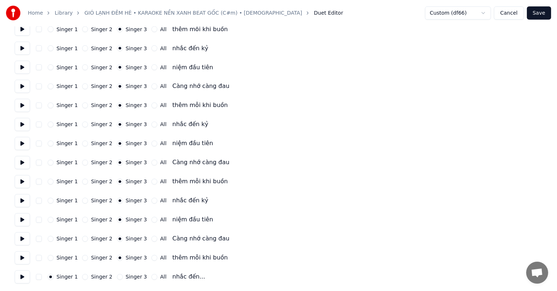
click at [126, 275] on label "Singer 3" at bounding box center [136, 277] width 21 height 5
click at [123, 275] on button "Singer 3" at bounding box center [120, 277] width 6 height 6
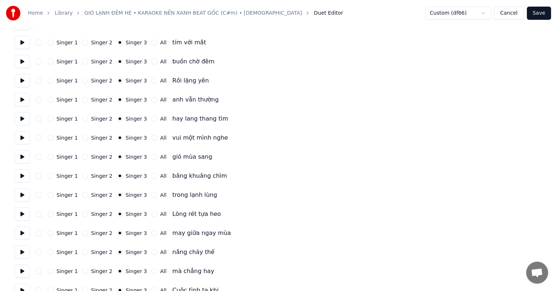
scroll to position [61, 0]
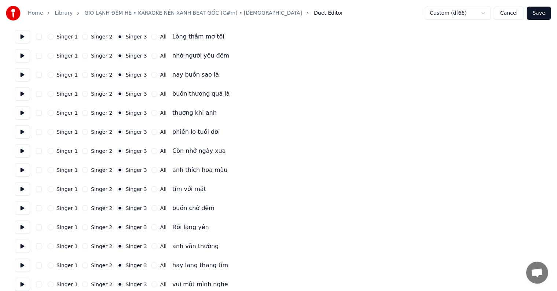
click at [544, 14] on button "Save" at bounding box center [539, 13] width 24 height 13
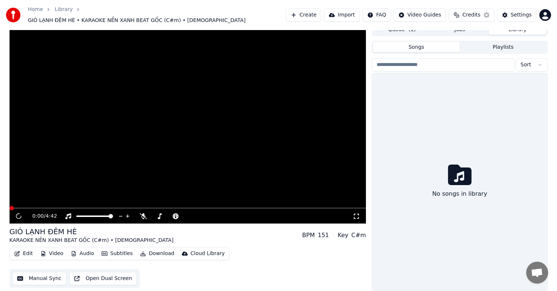
scroll to position [3, 0]
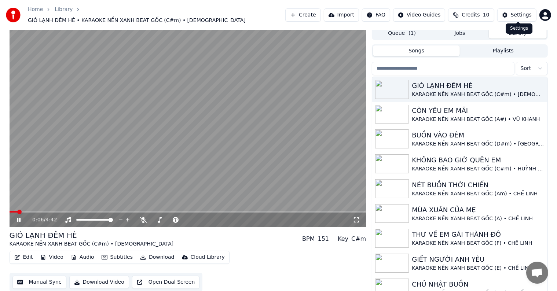
click at [521, 12] on div "Settings" at bounding box center [521, 14] width 21 height 7
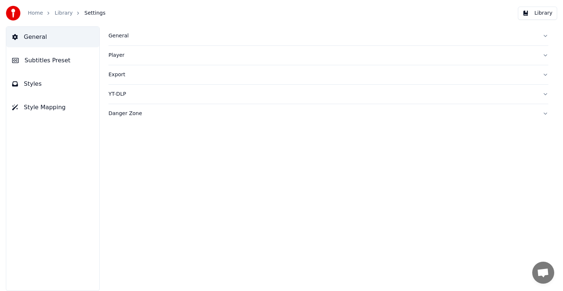
click at [56, 60] on span "Subtitles Preset" at bounding box center [48, 60] width 46 height 9
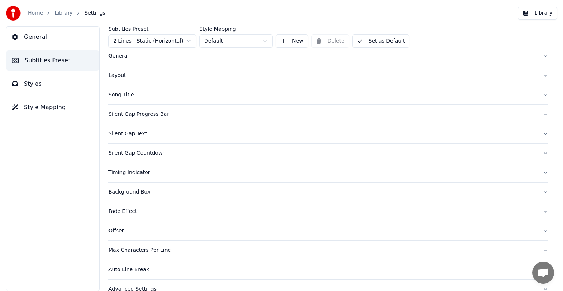
scroll to position [34, 0]
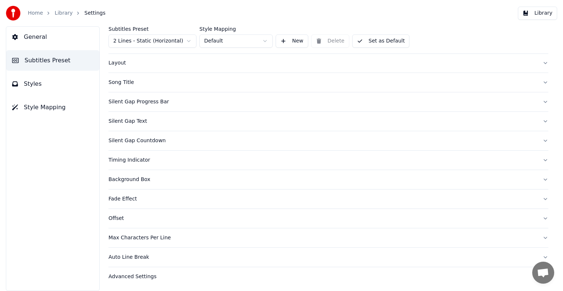
click at [127, 160] on div "Timing Indicator" at bounding box center [323, 160] width 428 height 7
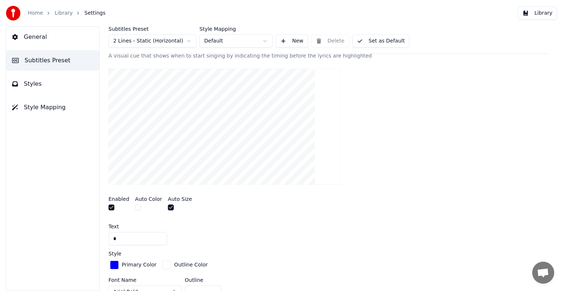
scroll to position [218, 0]
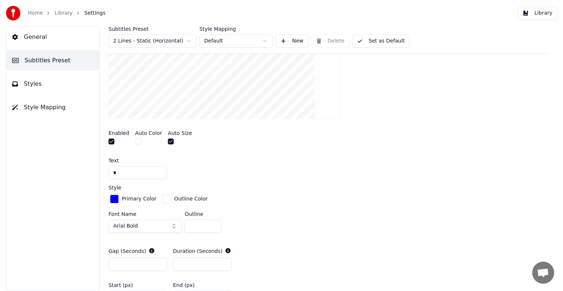
click at [116, 198] on div "button" at bounding box center [114, 199] width 9 height 9
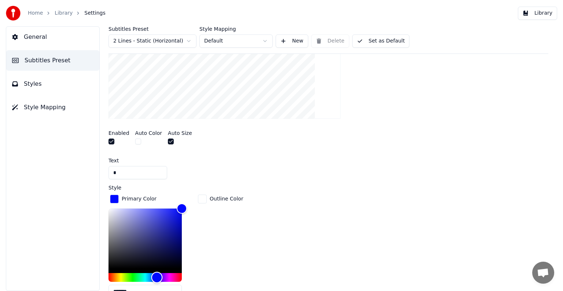
type input "*******"
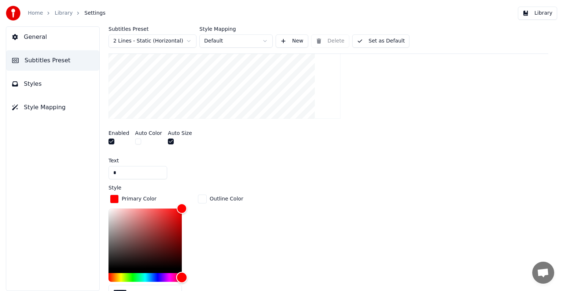
drag, startPoint x: 157, startPoint y: 276, endPoint x: 216, endPoint y: 289, distance: 60.2
click at [216, 289] on div "Primary Color ******* Outline Color" at bounding box center [329, 248] width 440 height 111
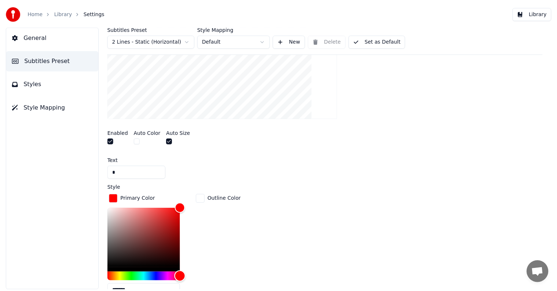
scroll to position [291, 0]
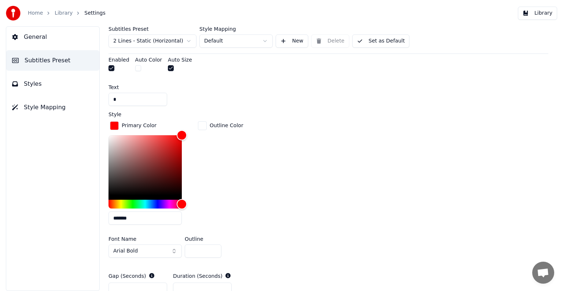
click at [542, 13] on button "Library" at bounding box center [537, 13] width 39 height 13
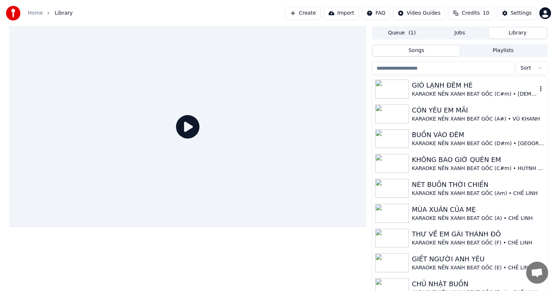
click at [465, 87] on div "GIÓ LẠNH ĐÊM HÈ" at bounding box center [474, 85] width 125 height 10
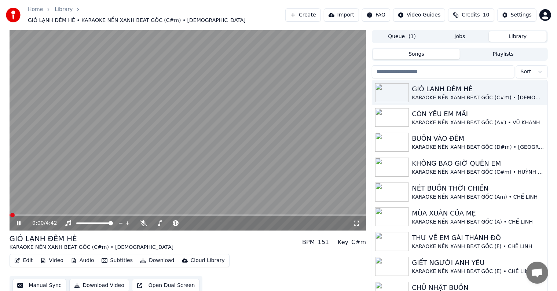
click at [26, 210] on video at bounding box center [188, 130] width 357 height 201
click at [19, 221] on icon at bounding box center [19, 223] width 4 height 5
click at [29, 213] on span at bounding box center [29, 215] width 4 height 4
click at [53, 213] on span at bounding box center [55, 215] width 4 height 4
click at [5, 187] on div "0:41 / 4:42 GIÓ LẠNH ĐÊM HÈ KARAOKE NỀN XANH BEAT GỐC (C#m) • HỒNG TRÚC BPM 151…" at bounding box center [279, 164] width 550 height 269
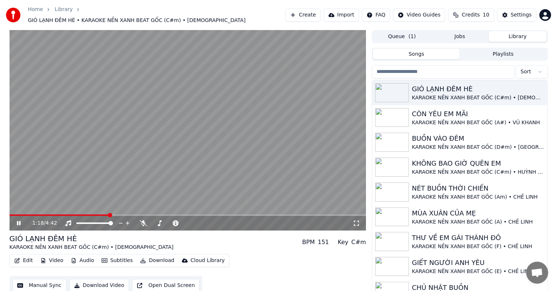
click at [92, 283] on button "Download Video" at bounding box center [99, 285] width 60 height 13
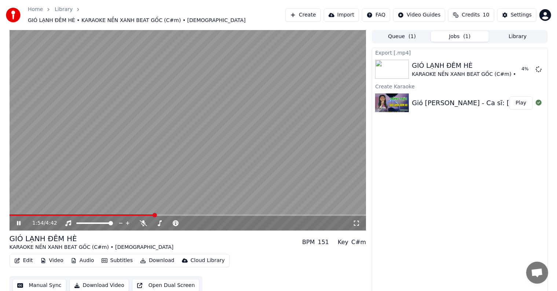
click at [164, 91] on video at bounding box center [188, 130] width 357 height 201
click at [4, 239] on div "1:54 / 4:42 GIÓ LẠNH ĐÊM HÈ KARAOKE NỀN XANH BEAT GỐC (C#m) • HỒNG TRÚC BPM 151…" at bounding box center [279, 162] width 550 height 265
click at [518, 66] on button "Show" at bounding box center [520, 69] width 26 height 13
